Goal: Register for event/course

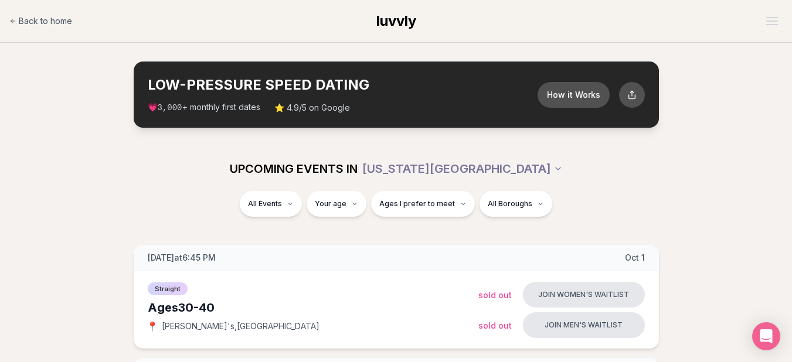
click at [565, 178] on div "UPCOMING EVENTS IN [US_STATE][GEOGRAPHIC_DATA]" at bounding box center [396, 169] width 656 height 26
click at [567, 165] on div "UPCOMING EVENTS IN [US_STATE][GEOGRAPHIC_DATA]" at bounding box center [396, 169] width 656 height 26
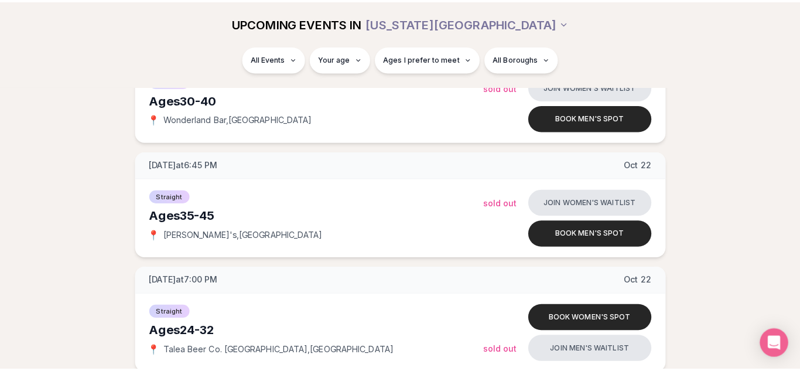
scroll to position [2696, 0]
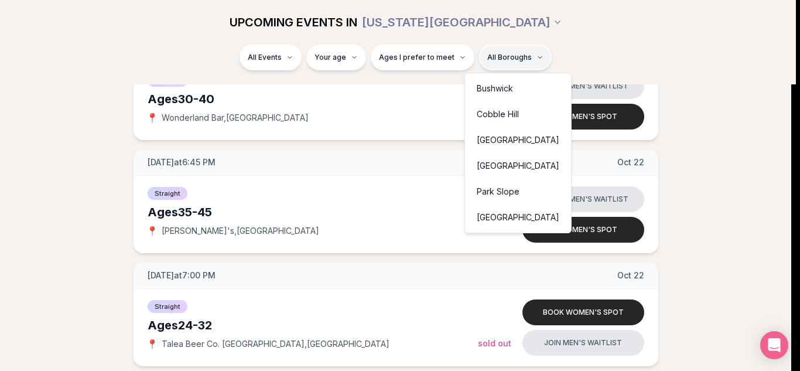
click at [509, 116] on div "Cobble Hill" at bounding box center [518, 114] width 101 height 26
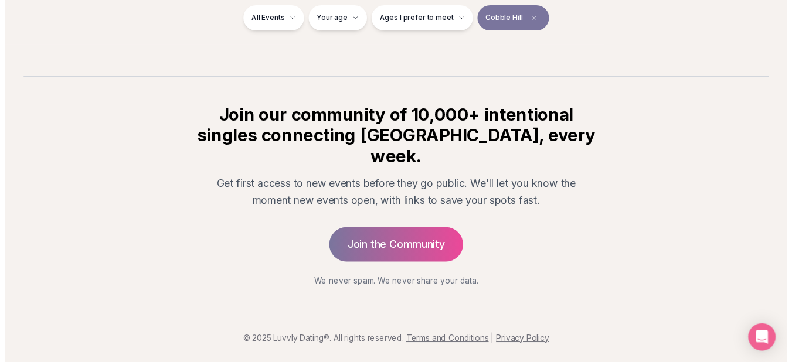
scroll to position [221, 0]
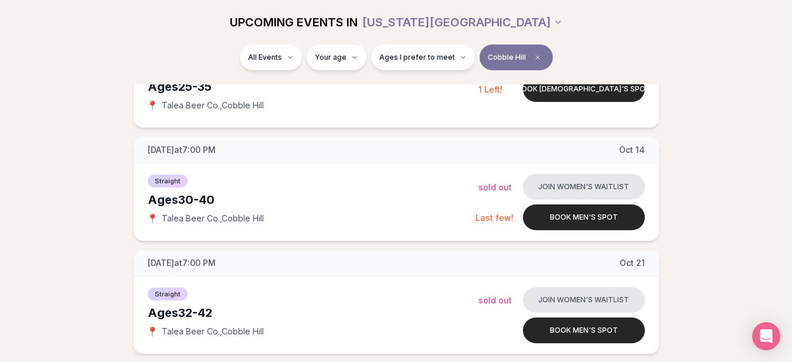
click at [693, 120] on div "Tuesday at 7:00 PM Oct 7 Ages 25-35 Queer Women 📍 Talea Beer Co. , Cobble Hill …" at bounding box center [396, 245] width 754 height 443
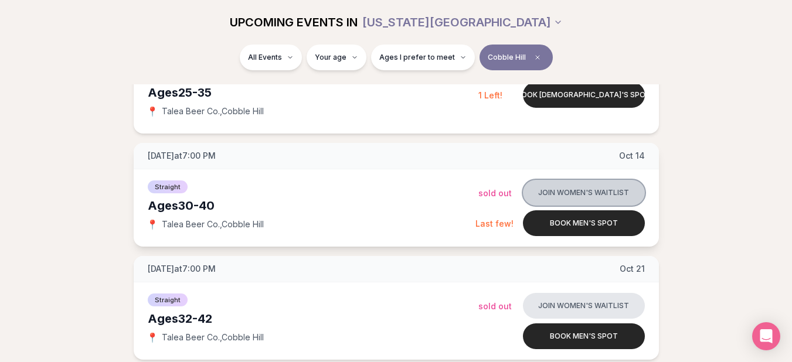
scroll to position [197, 0]
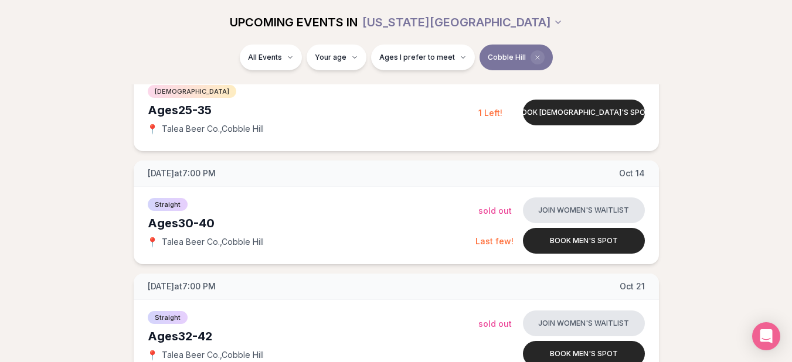
click at [534, 64] on span "Clear borough filter" at bounding box center [537, 57] width 14 height 14
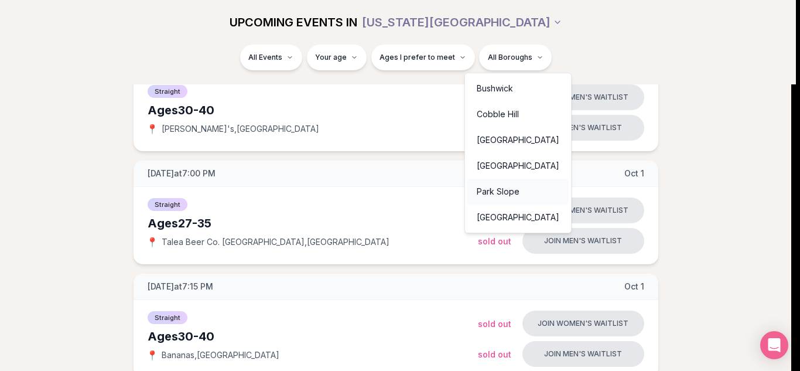
click at [496, 192] on div "Park Slope" at bounding box center [518, 192] width 101 height 26
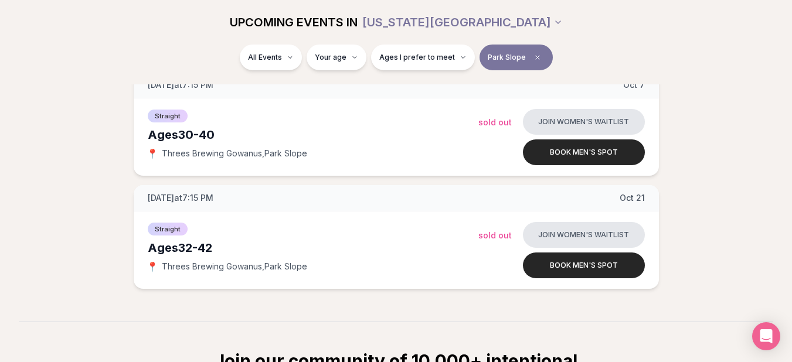
scroll to position [174, 0]
